Goal: Find specific page/section: Find specific page/section

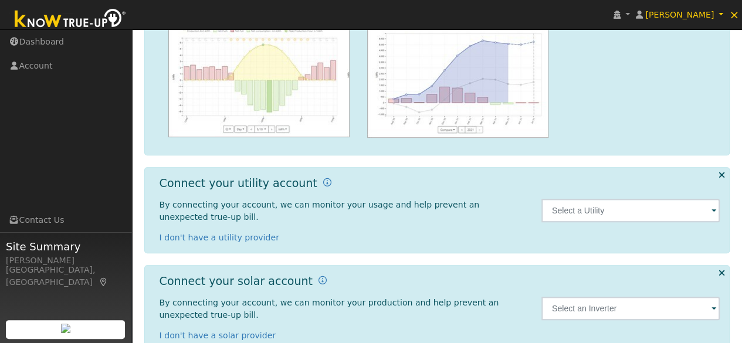
scroll to position [185, 0]
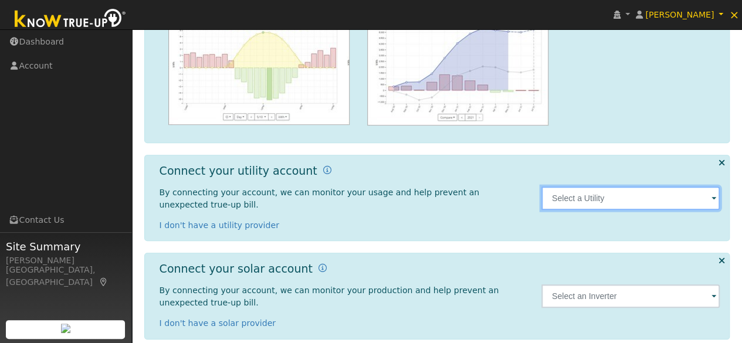
click at [588, 187] on input "text" at bounding box center [630, 198] width 179 height 23
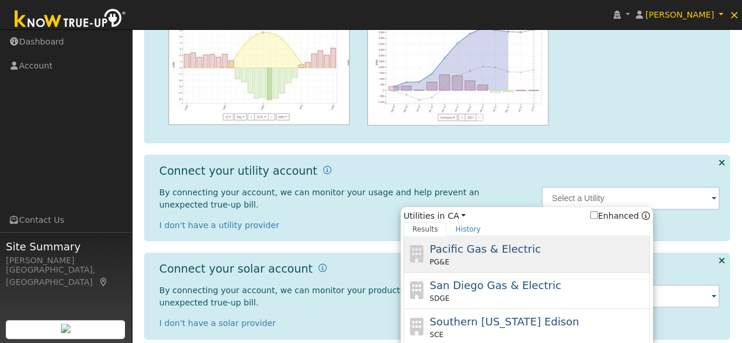
click at [521, 243] on span "Pacific Gas & Electric" at bounding box center [484, 249] width 111 height 12
type input "PG&E"
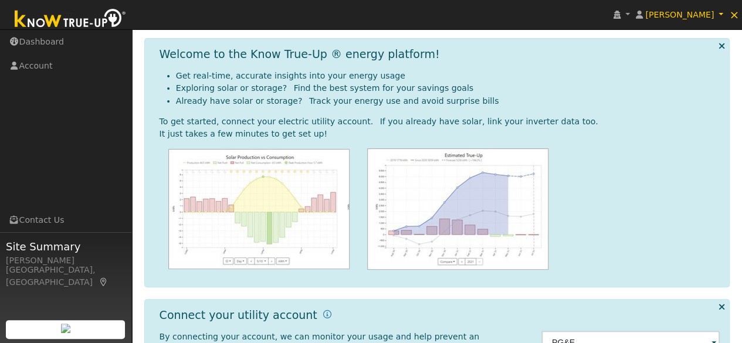
scroll to position [0, 0]
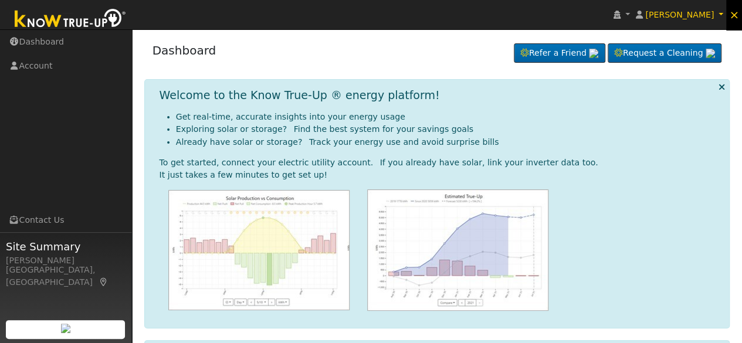
click at [739, 12] on link "×" at bounding box center [734, 15] width 16 height 32
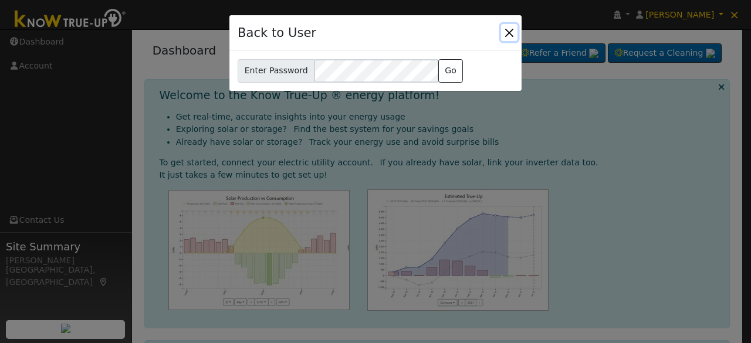
click at [512, 31] on button "Close" at bounding box center [509, 32] width 16 height 16
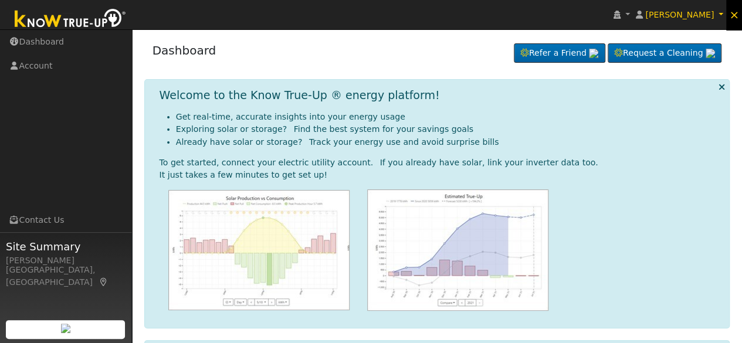
click at [734, 12] on span "×" at bounding box center [734, 15] width 10 height 14
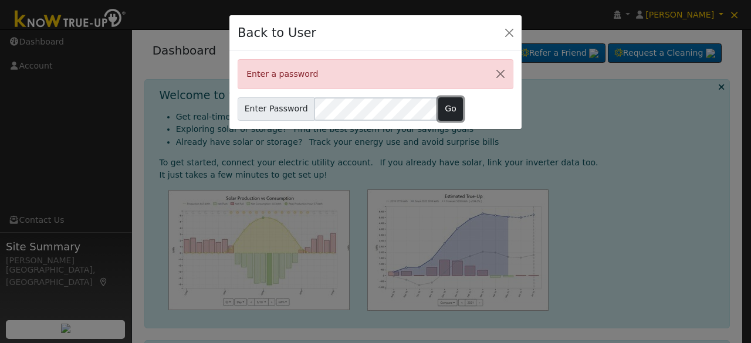
click at [438, 108] on button "Go" at bounding box center [450, 108] width 25 height 23
click at [500, 67] on button "Close" at bounding box center [500, 74] width 25 height 29
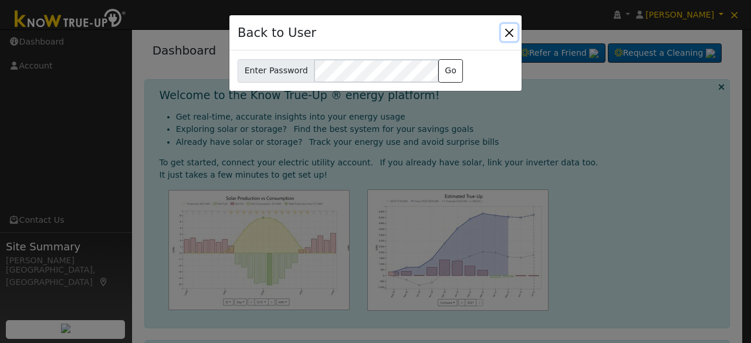
click at [503, 32] on button "Close" at bounding box center [509, 32] width 16 height 16
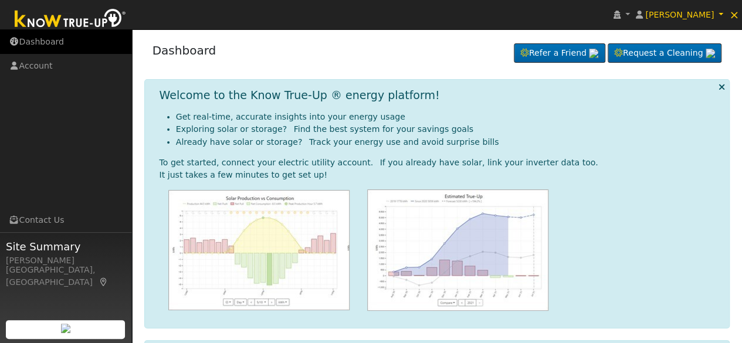
click at [45, 38] on link "Dashboard" at bounding box center [66, 42] width 132 height 24
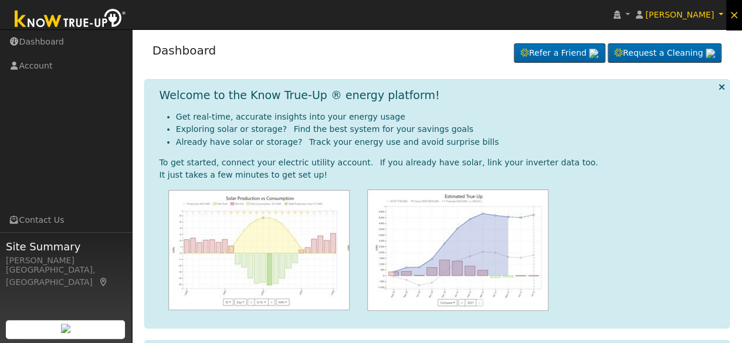
click at [740, 10] on link "×" at bounding box center [734, 15] width 16 height 32
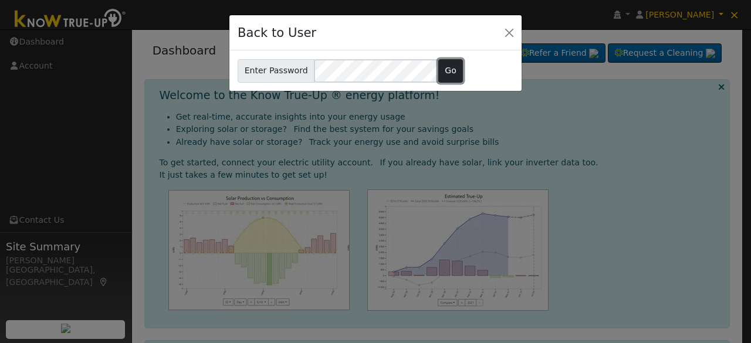
click at [443, 67] on button "Go" at bounding box center [450, 70] width 25 height 23
